Goal: Navigation & Orientation: Understand site structure

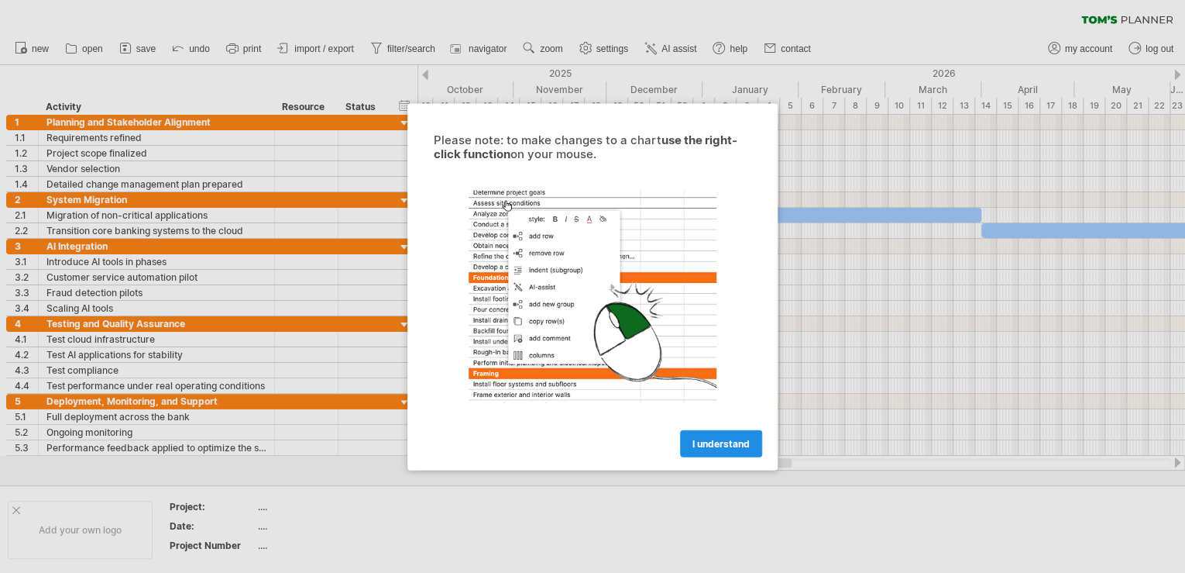
click at [719, 438] on span "I understand" at bounding box center [721, 443] width 57 height 12
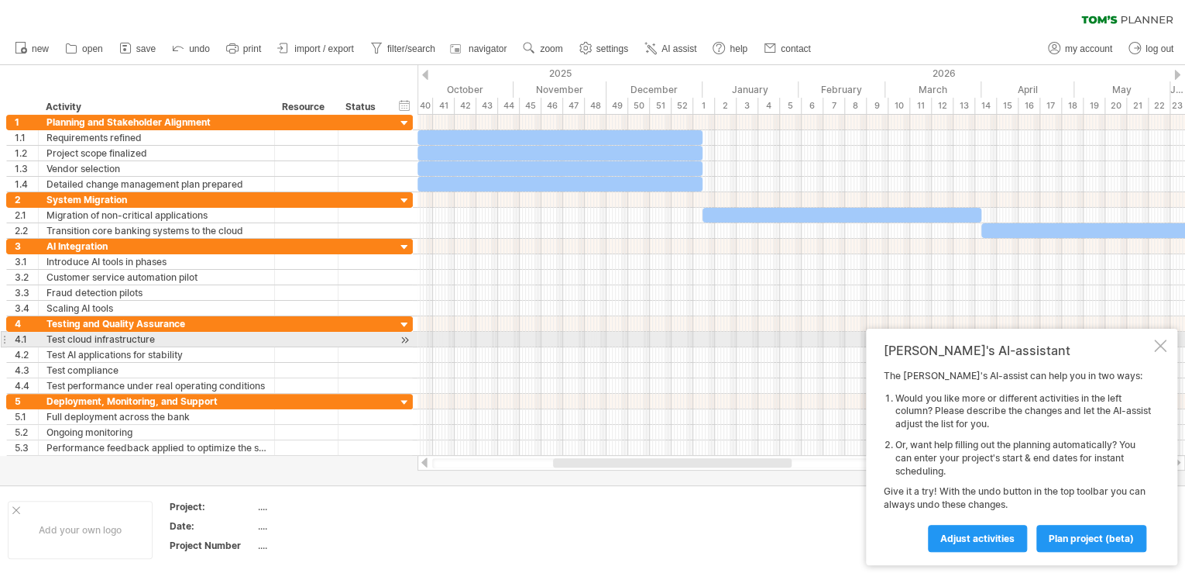
click at [1161, 342] on div at bounding box center [1160, 345] width 12 height 12
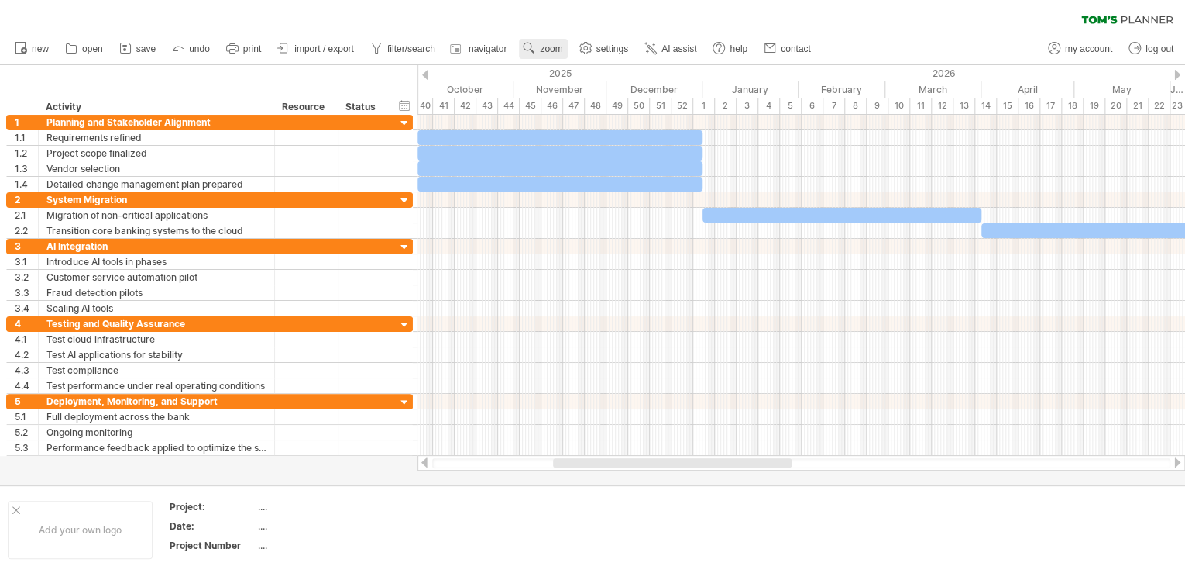
click at [527, 46] on use at bounding box center [528, 47] width 15 height 15
click at [567, 86] on div "Week" at bounding box center [578, 90] width 86 height 25
click at [547, 48] on span "zoom" at bounding box center [551, 48] width 22 height 11
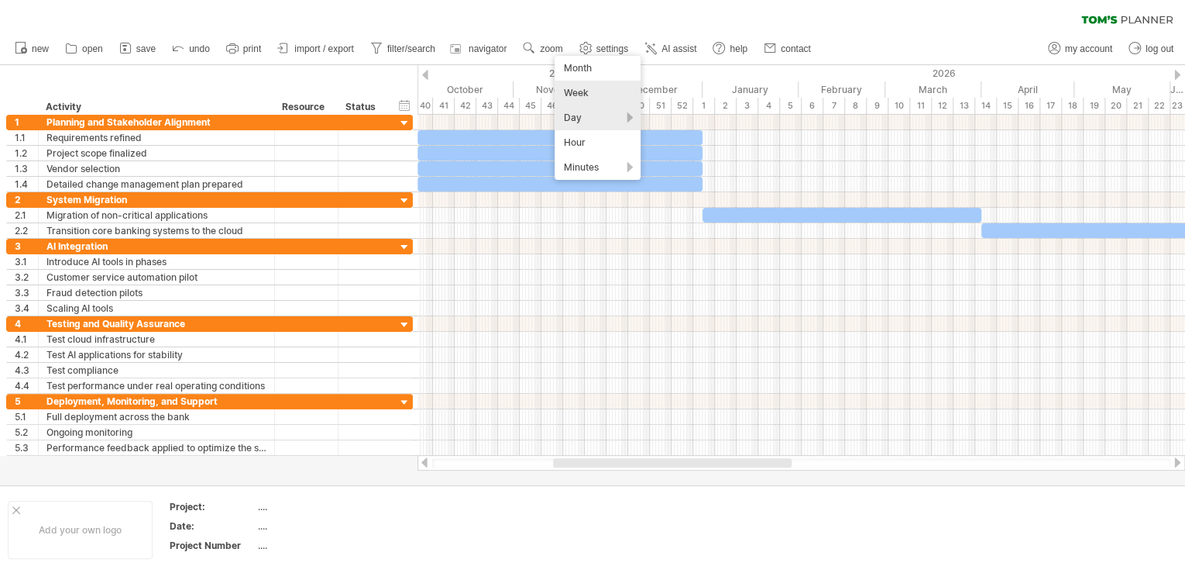
click at [600, 115] on div "Day" at bounding box center [598, 117] width 86 height 25
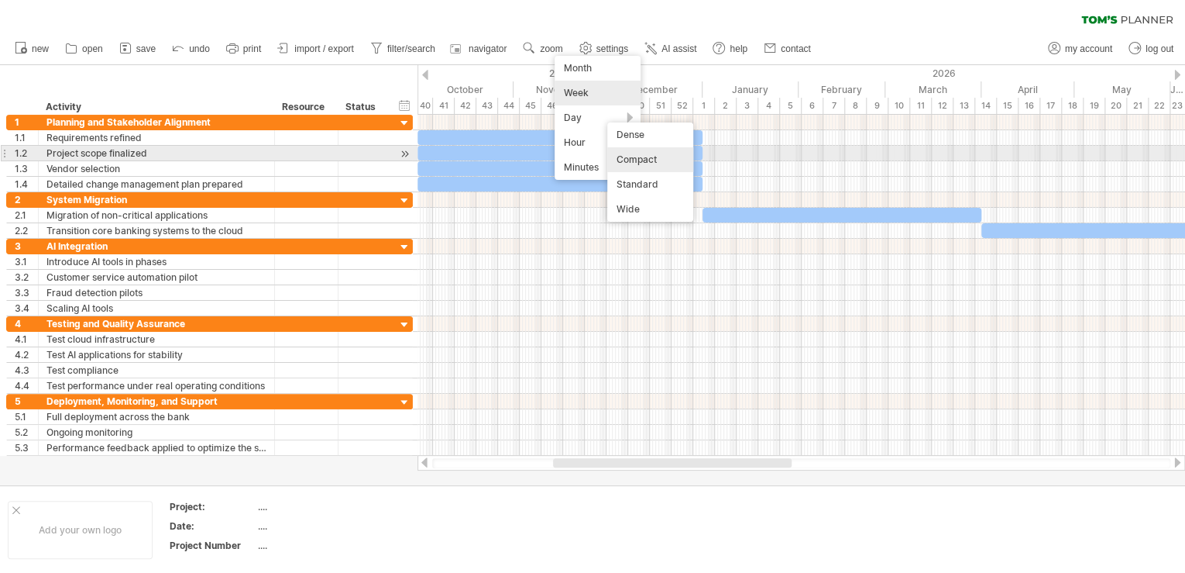
click at [645, 160] on div "Compact" at bounding box center [650, 159] width 86 height 25
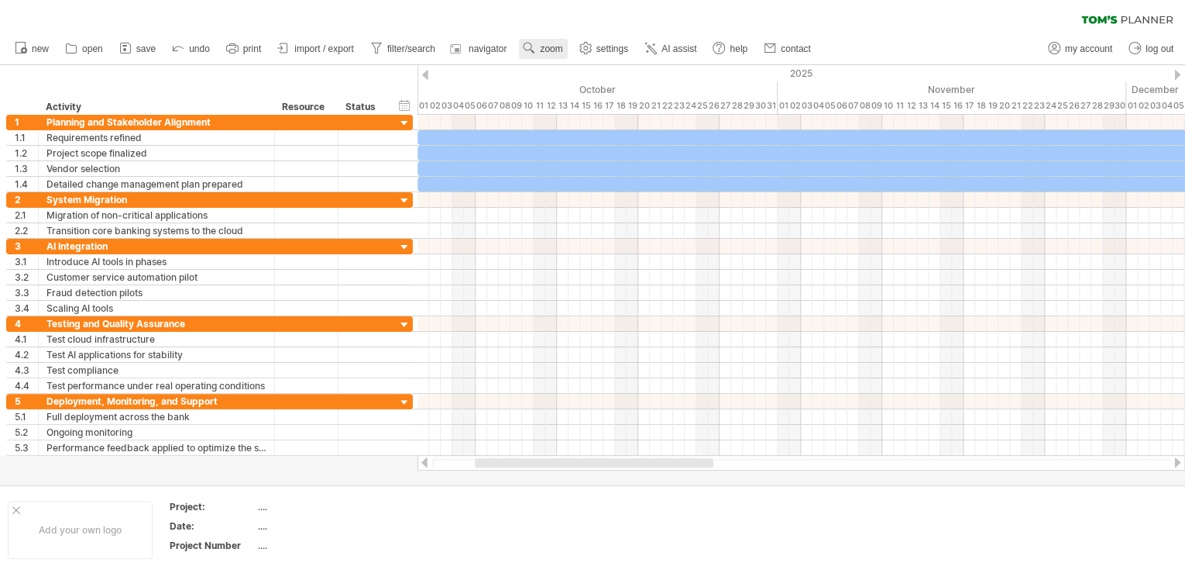
click at [549, 48] on span "zoom" at bounding box center [551, 48] width 22 height 11
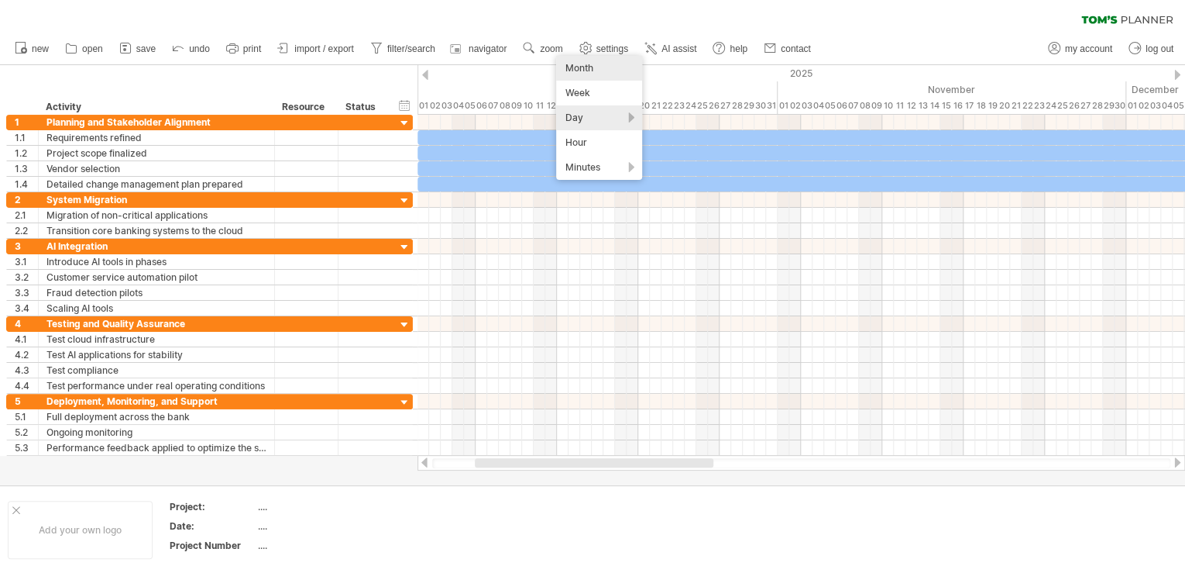
click at [583, 67] on div "Month" at bounding box center [599, 68] width 86 height 25
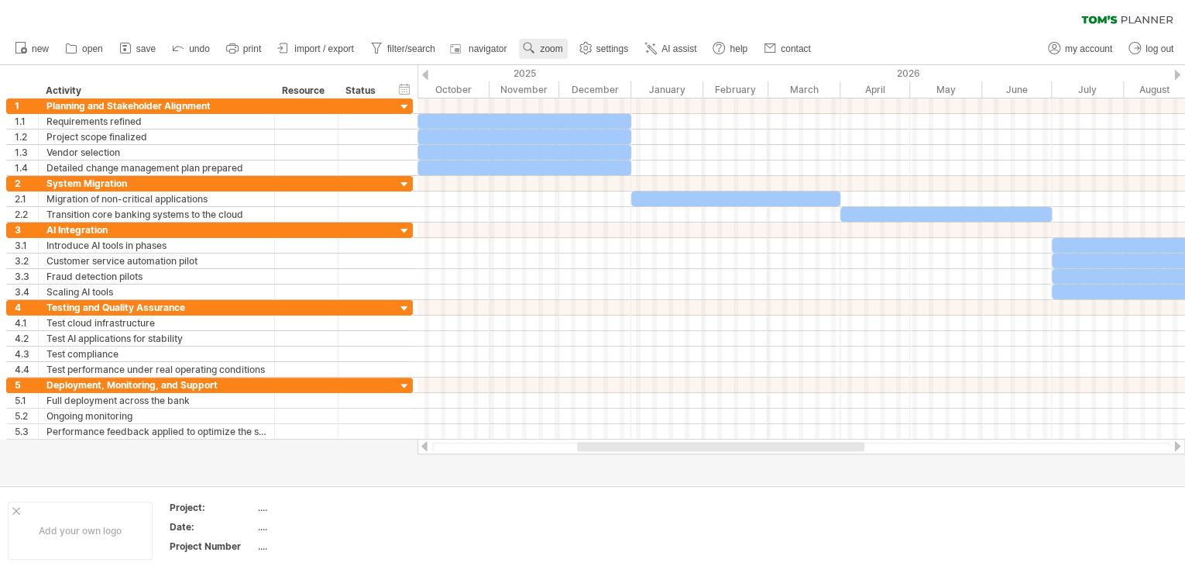
click at [550, 57] on link "zoom" at bounding box center [543, 49] width 48 height 20
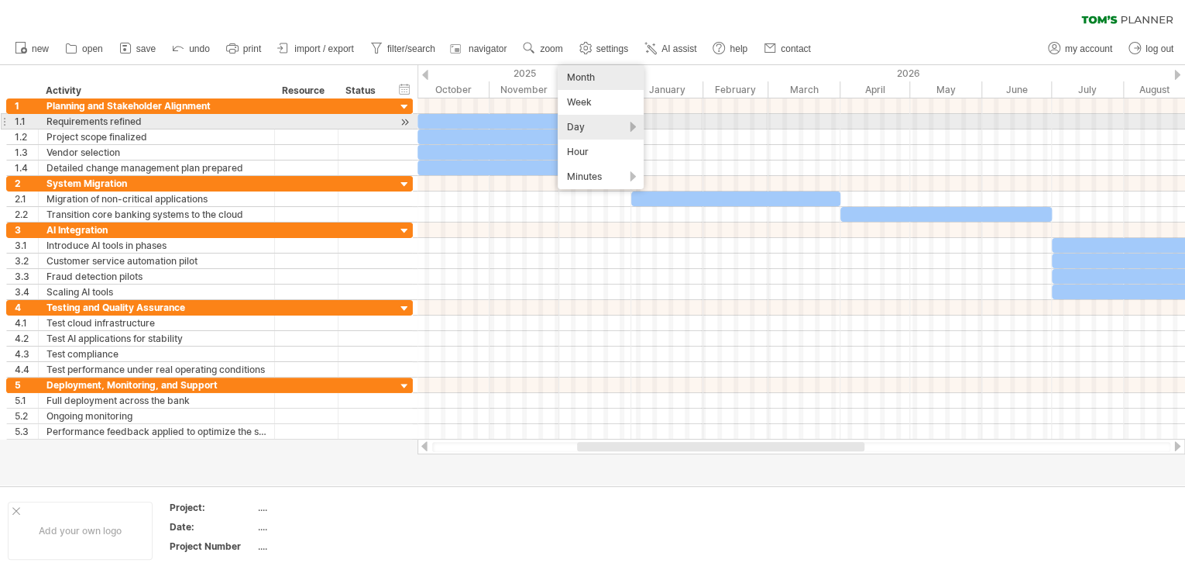
click at [591, 124] on div "Day" at bounding box center [601, 127] width 86 height 25
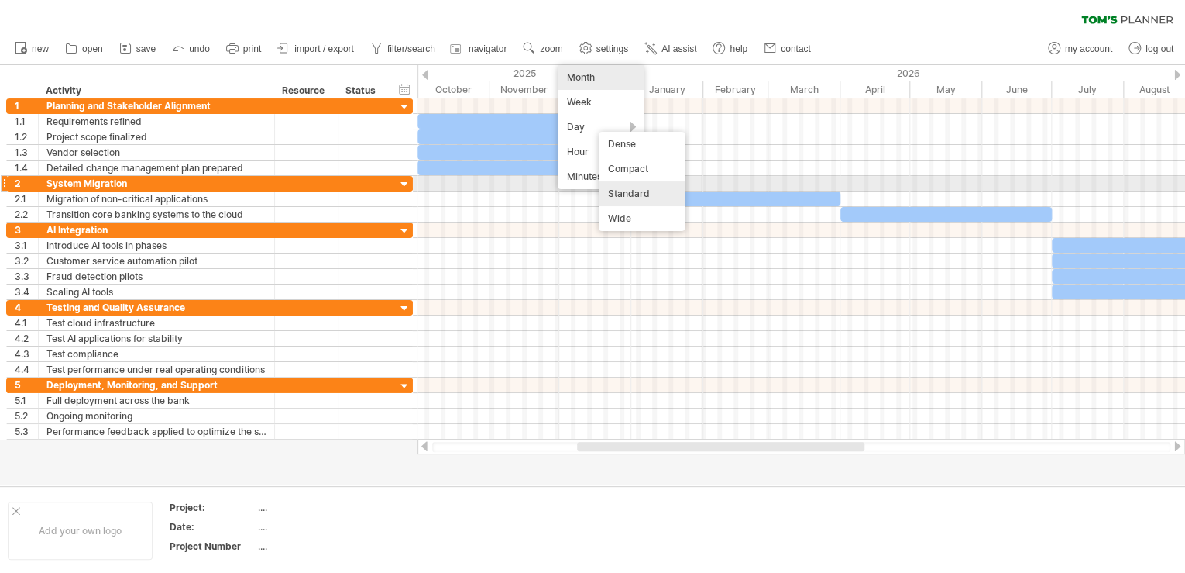
click at [621, 192] on div "Standard" at bounding box center [642, 193] width 86 height 25
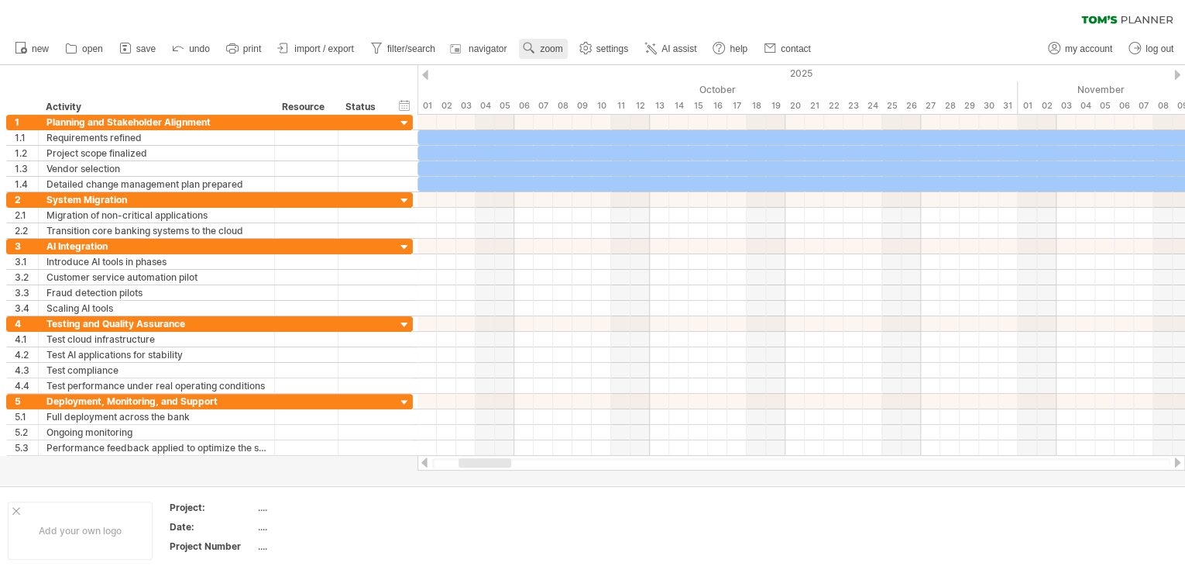
click at [557, 49] on span "zoom" at bounding box center [551, 48] width 22 height 11
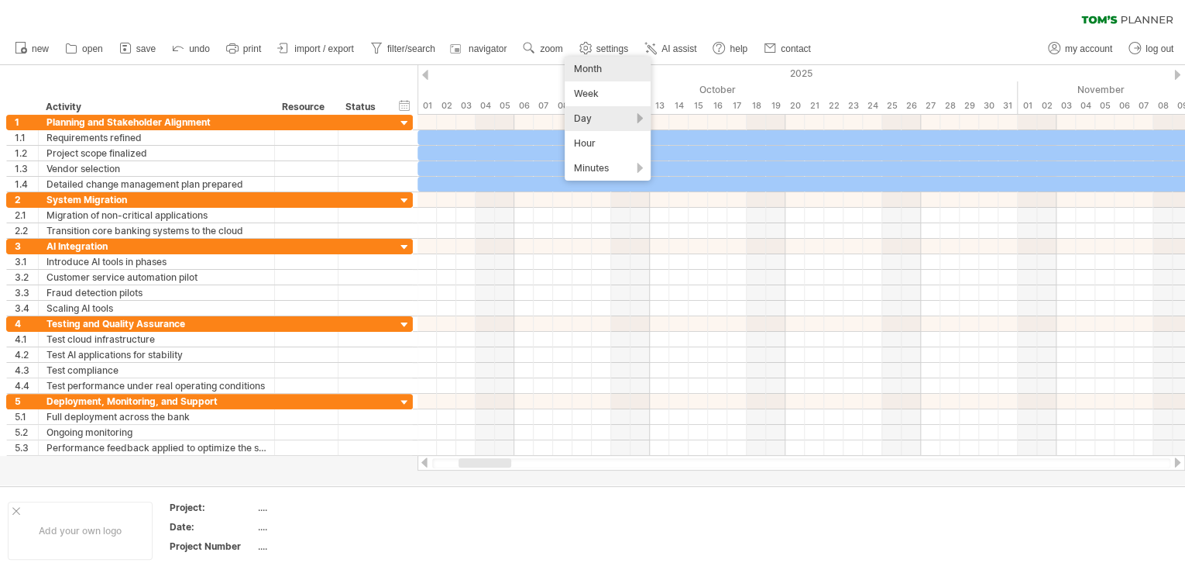
click at [579, 67] on div "Month" at bounding box center [608, 69] width 86 height 25
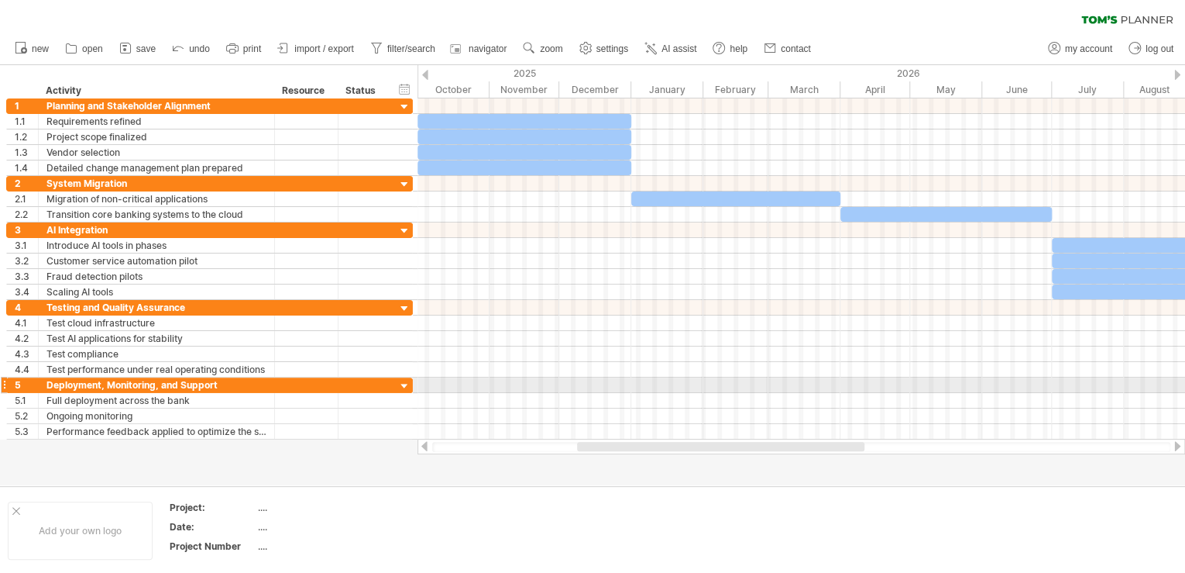
drag, startPoint x: 754, startPoint y: 445, endPoint x: 753, endPoint y: 392, distance: 52.7
click at [753, 392] on div "Trying to reach plan.tomsplanner.com Connected again... 0% clear filter new 1" at bounding box center [592, 286] width 1185 height 573
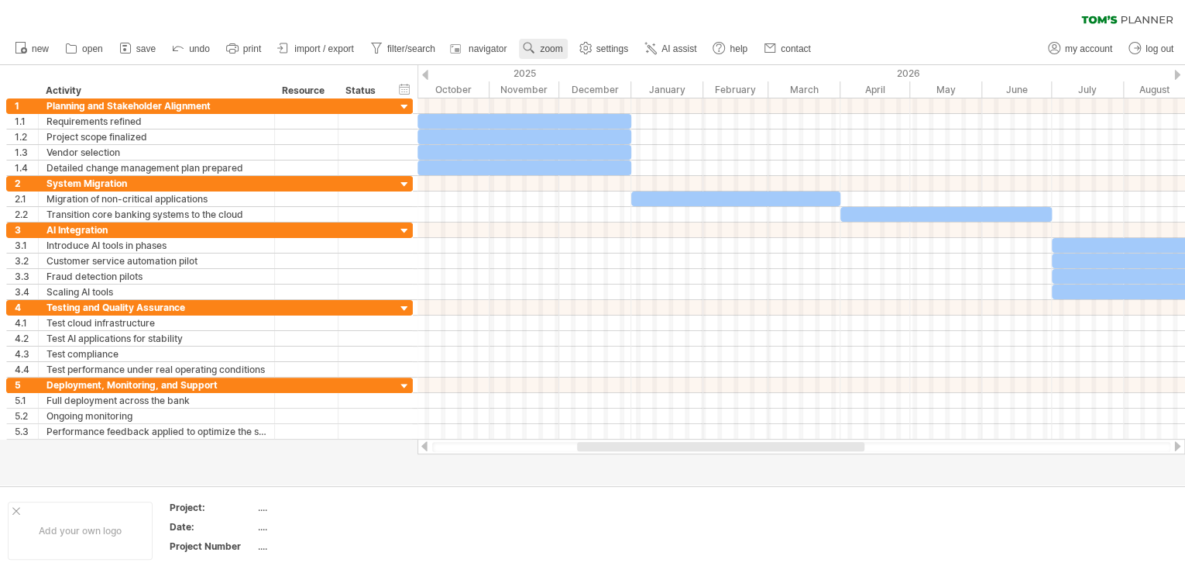
click at [548, 57] on link "zoom" at bounding box center [543, 49] width 48 height 20
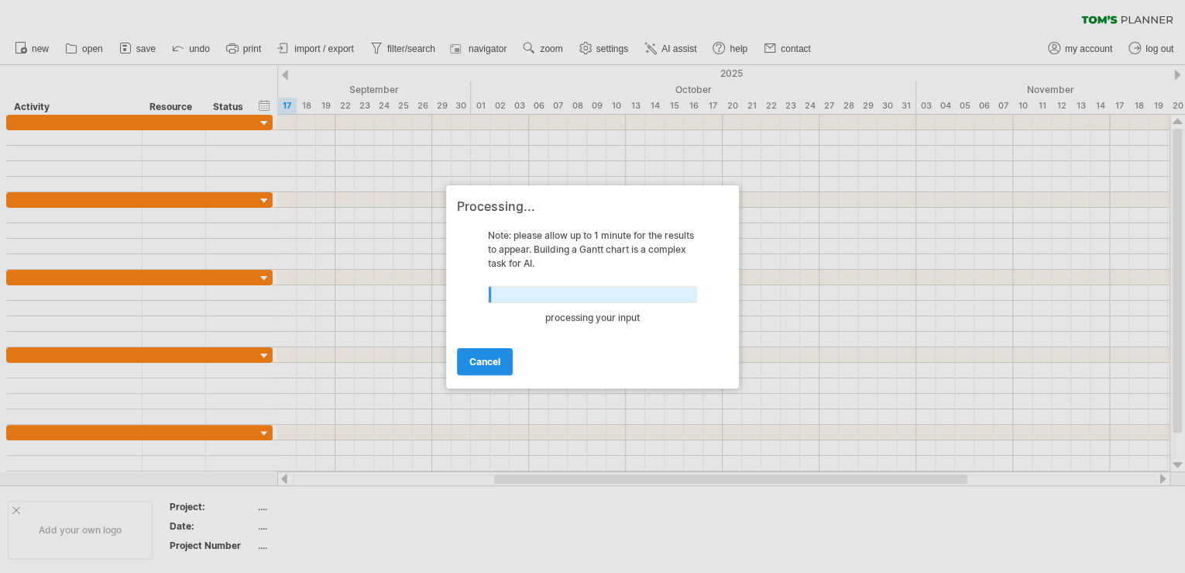
click at [512, 360] on link "cancel" at bounding box center [485, 361] width 56 height 27
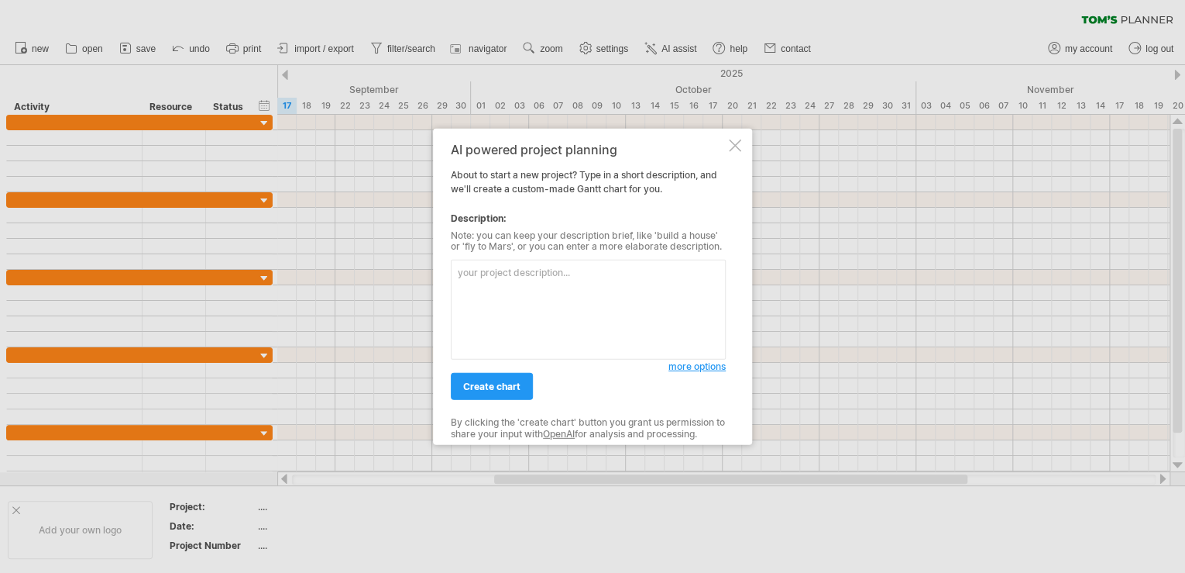
click at [731, 144] on div at bounding box center [735, 145] width 12 height 12
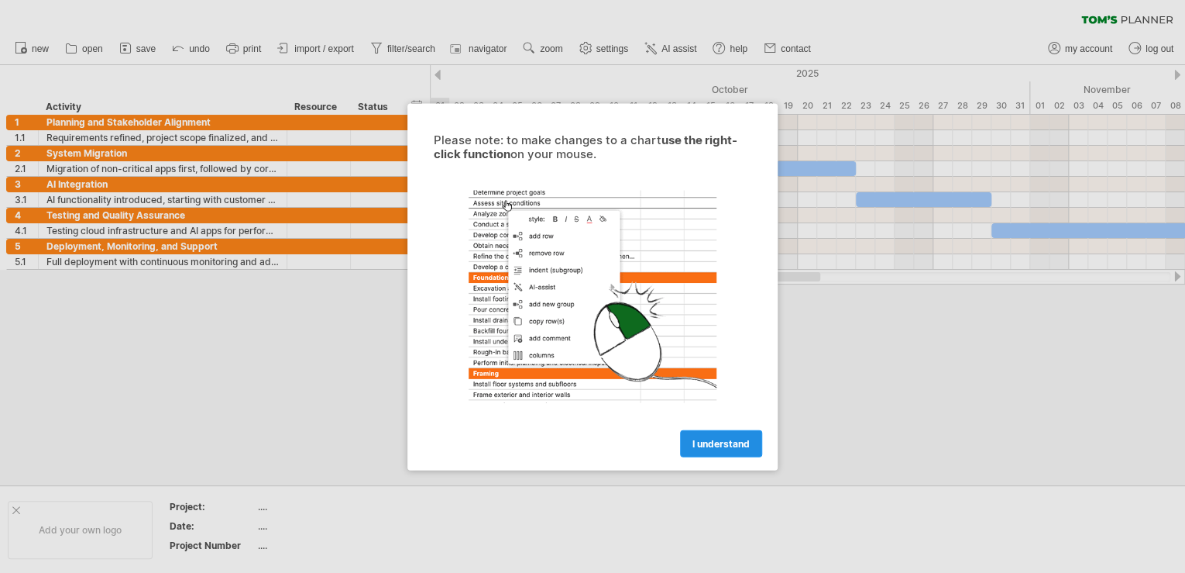
click at [703, 452] on link "I understand" at bounding box center [721, 442] width 82 height 27
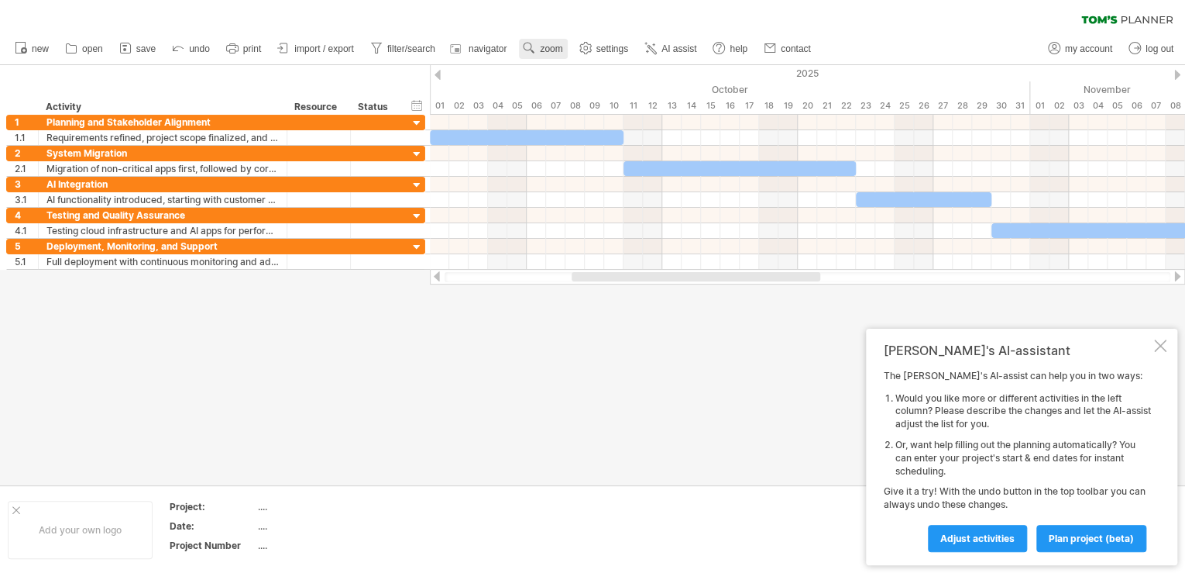
click at [551, 53] on link "zoom" at bounding box center [543, 49] width 48 height 20
click at [586, 74] on div "Month" at bounding box center [602, 72] width 86 height 25
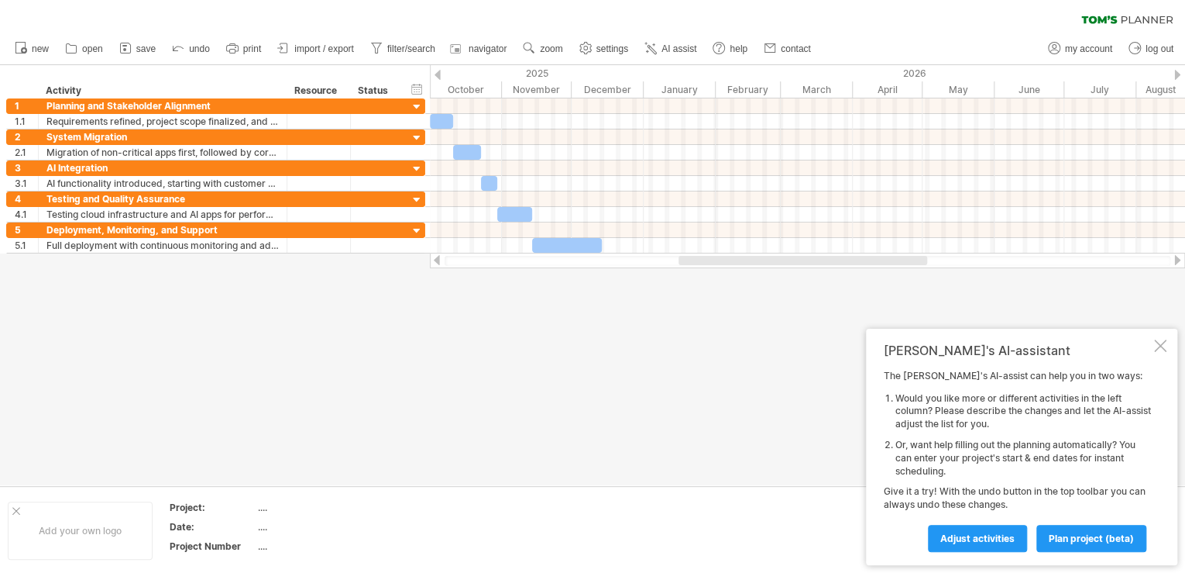
click at [1158, 344] on div at bounding box center [1160, 345] width 12 height 12
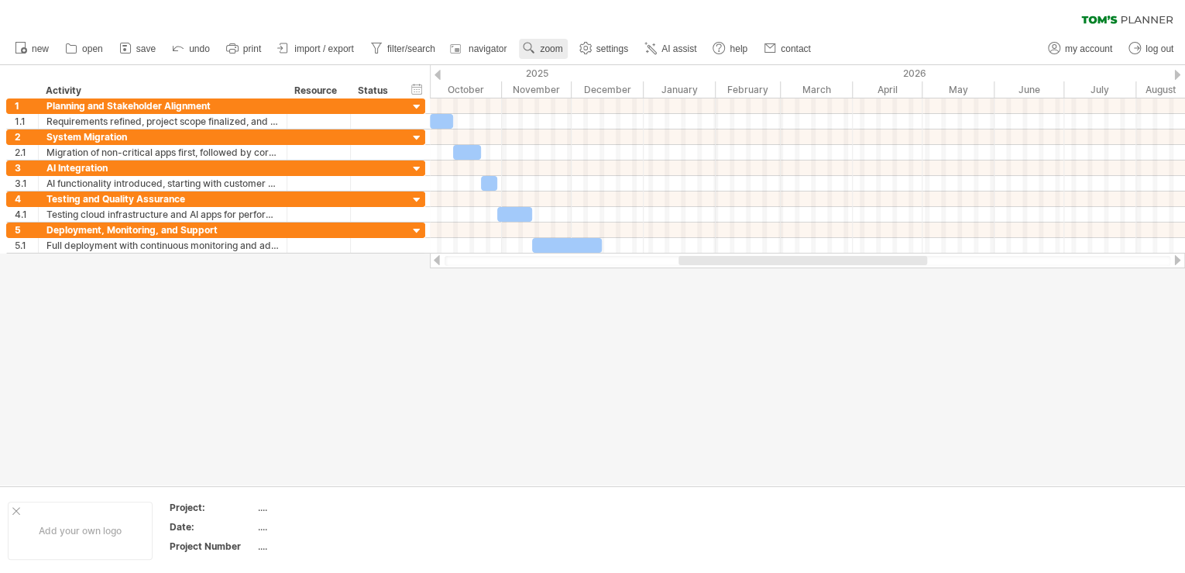
click at [551, 56] on link "zoom" at bounding box center [543, 49] width 48 height 20
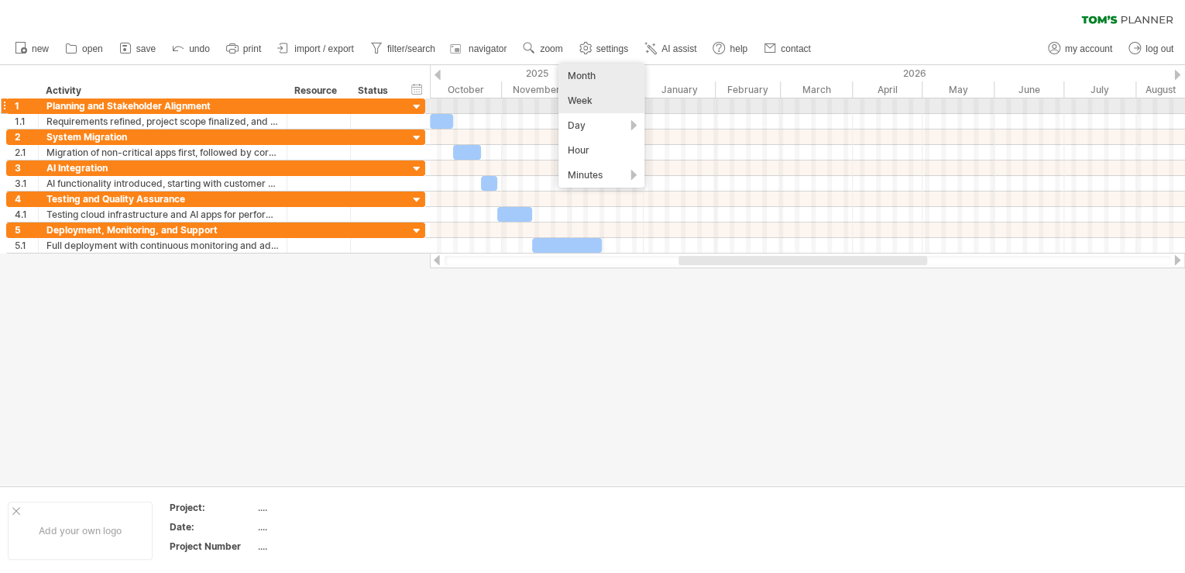
click at [581, 108] on div "Week" at bounding box center [602, 100] width 86 height 25
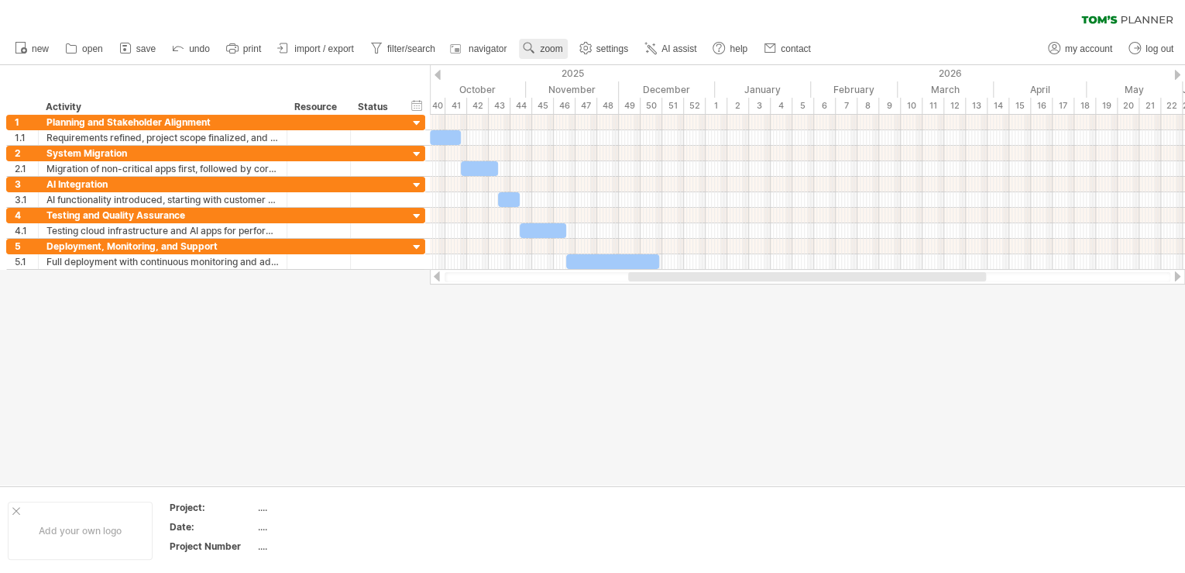
click at [552, 50] on span "zoom" at bounding box center [551, 48] width 22 height 11
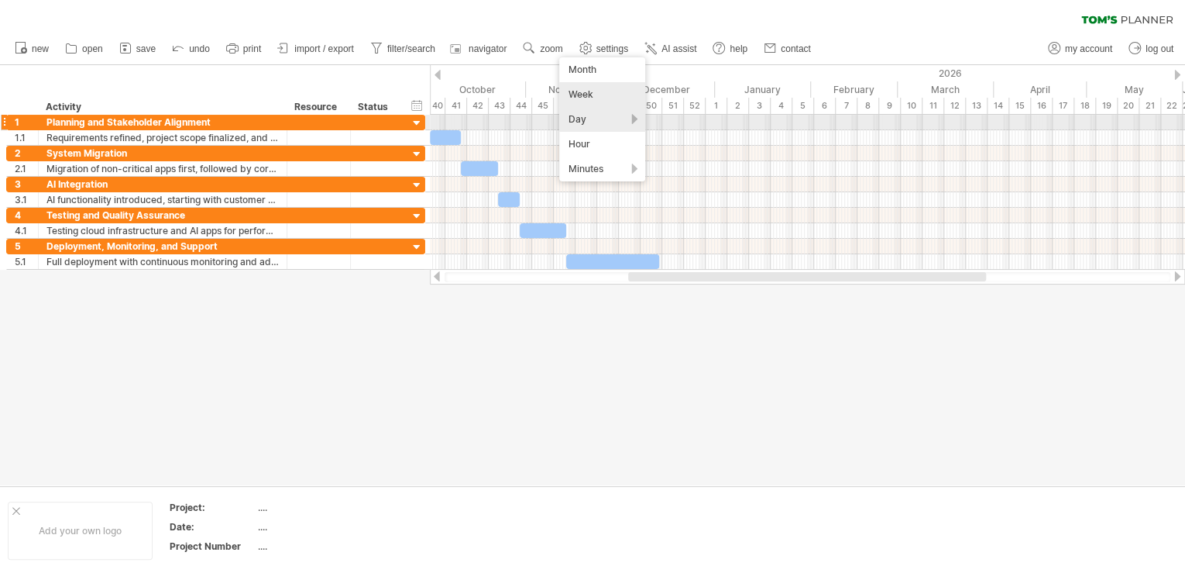
click at [594, 121] on div "Day" at bounding box center [602, 119] width 86 height 25
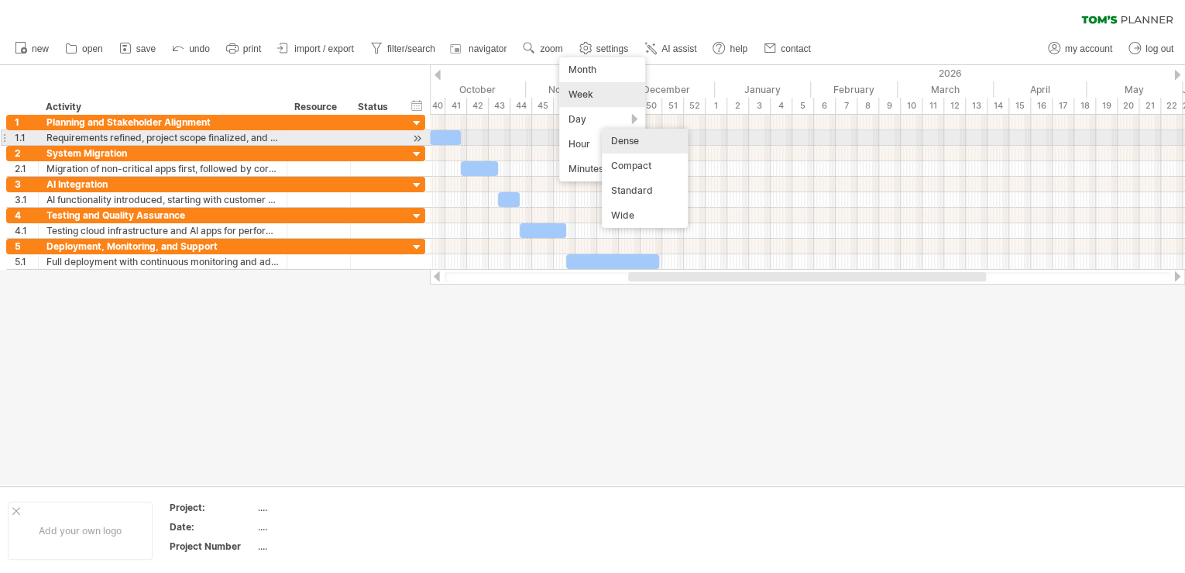
click at [620, 136] on div "Dense" at bounding box center [645, 141] width 86 height 25
